Goal: Use online tool/utility: Utilize a website feature to perform a specific function

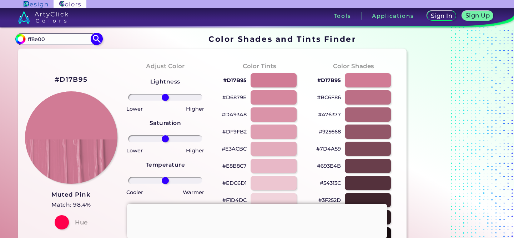
type input "ff8e00"
click at [99, 40] on img at bounding box center [97, 39] width 12 height 12
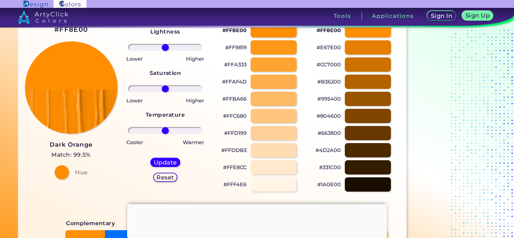
scroll to position [62, 0]
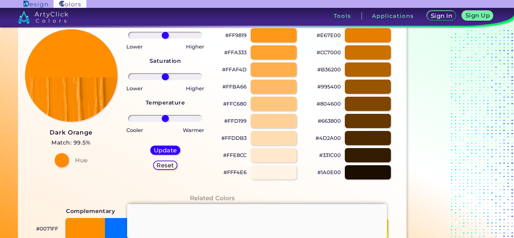
click at [236, 152] on p "#FFE8CC" at bounding box center [235, 155] width 24 height 9
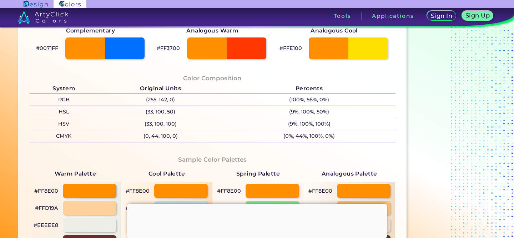
scroll to position [195, 0]
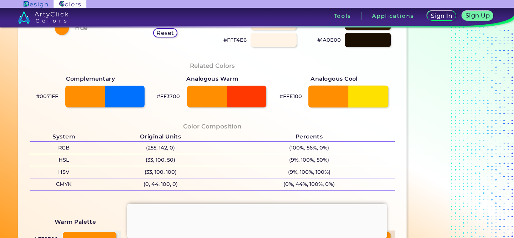
click at [372, 100] on div at bounding box center [348, 96] width 80 height 22
type input "#ffe100"
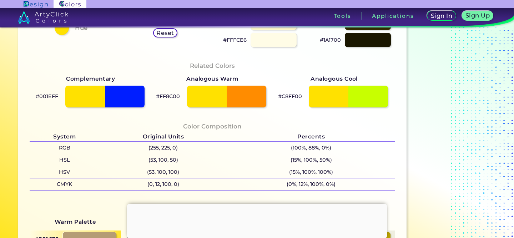
click at [165, 96] on p "#FF8C00" at bounding box center [168, 96] width 24 height 9
copy p "FF8C00"
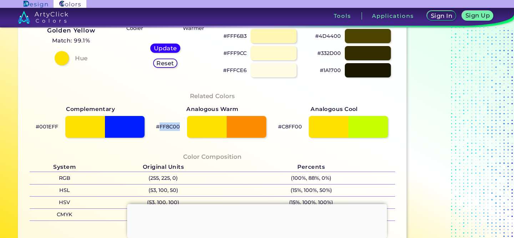
scroll to position [165, 0]
